Goal: Task Accomplishment & Management: Manage account settings

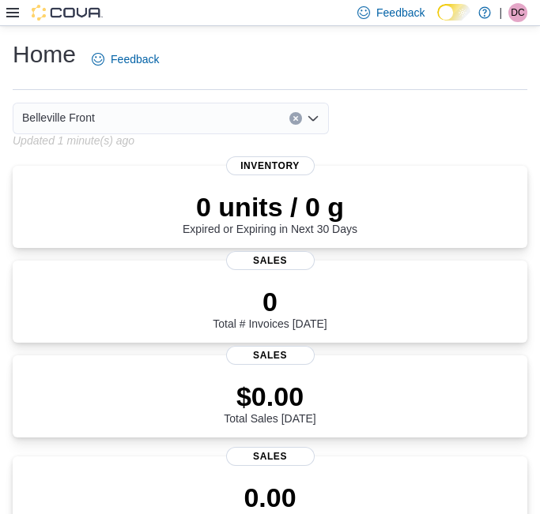
click at [517, 14] on span "DC" at bounding box center [516, 12] width 13 height 19
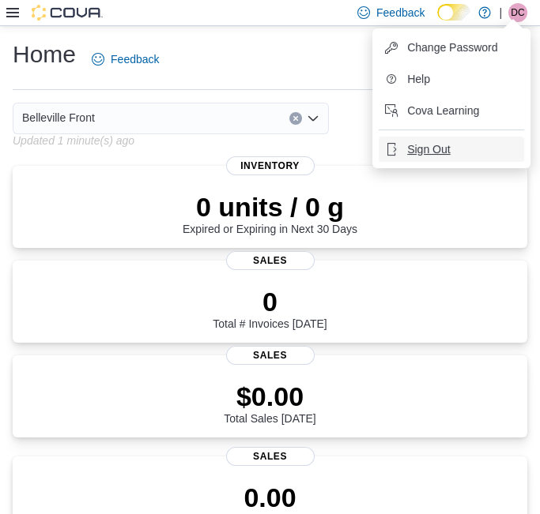
click at [451, 152] on button "Sign Out" at bounding box center [450, 149] width 145 height 25
